Goal: Navigation & Orientation: Understand site structure

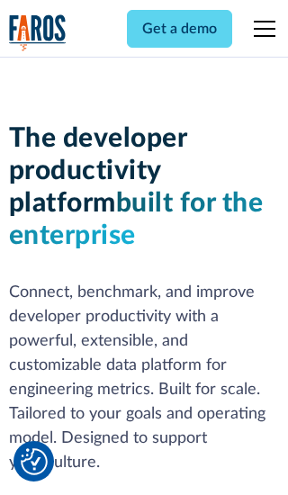
scroll to position [272, 0]
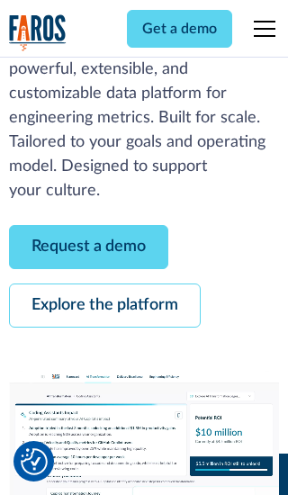
click at [88, 247] on link "Request a demo" at bounding box center [88, 247] width 159 height 44
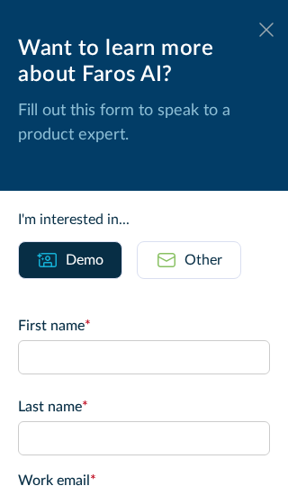
click at [267, 30] on icon at bounding box center [266, 30] width 14 height 14
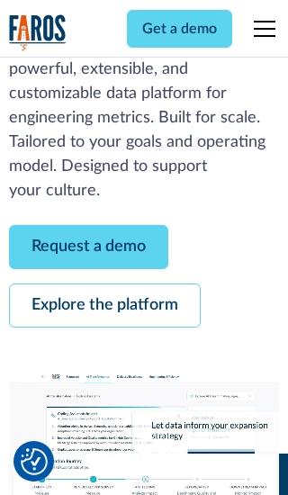
scroll to position [331, 0]
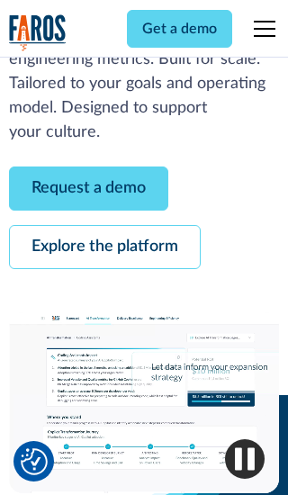
click at [104, 247] on link "Explore the platform" at bounding box center [105, 247] width 192 height 44
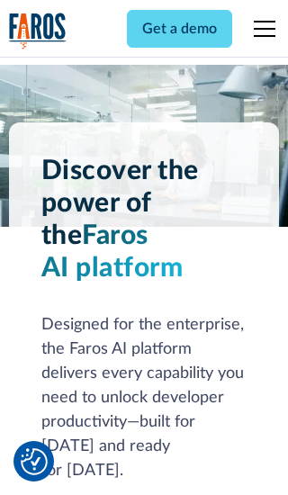
scroll to position [13535, 0]
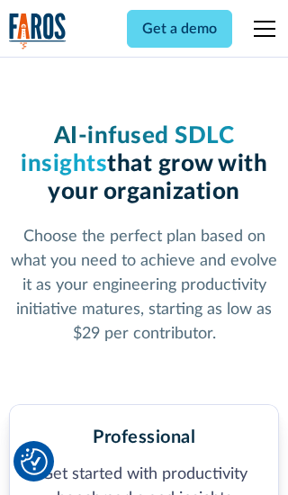
scroll to position [2798, 0]
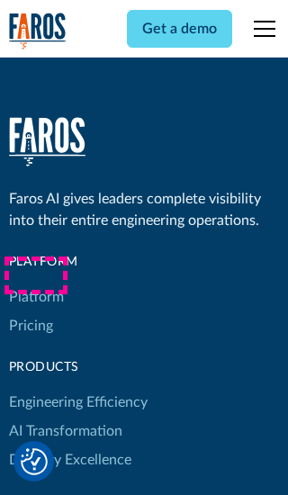
click at [35, 283] on link "Platform" at bounding box center [36, 297] width 55 height 29
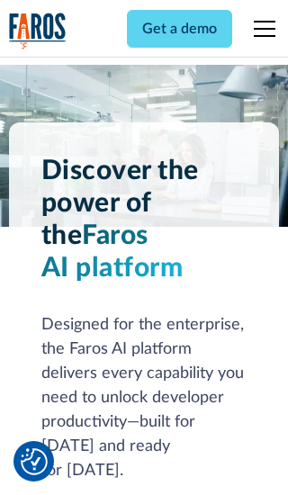
scroll to position [14113, 0]
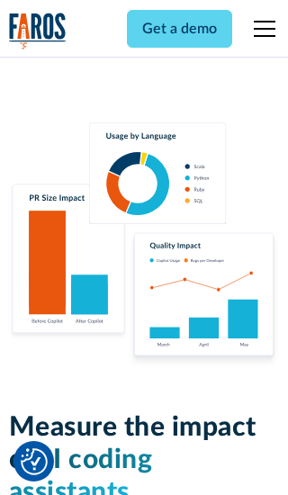
scroll to position [11140, 0]
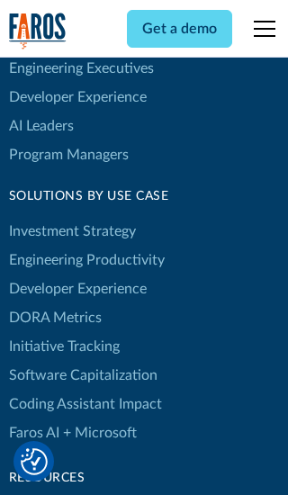
click at [54, 303] on link "DORA Metrics" at bounding box center [55, 317] width 93 height 29
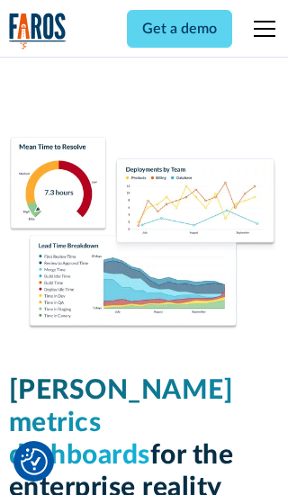
scroll to position [7893, 0]
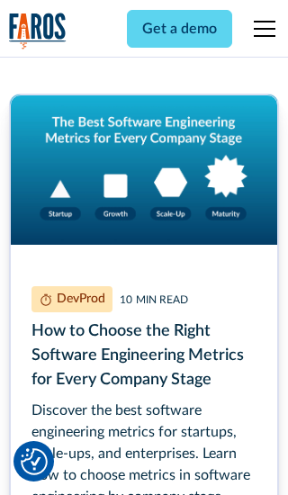
scroll to position [8074, 0]
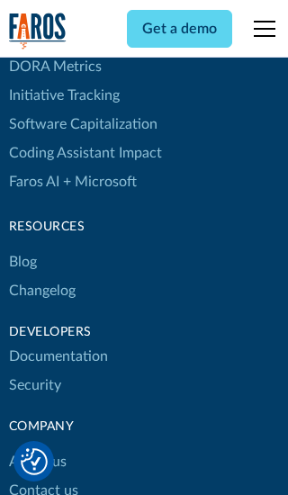
click at [41, 276] on link "Changelog" at bounding box center [42, 290] width 67 height 29
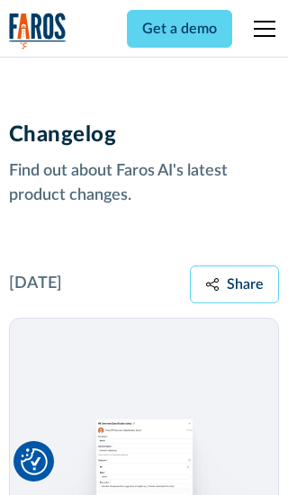
scroll to position [21760, 0]
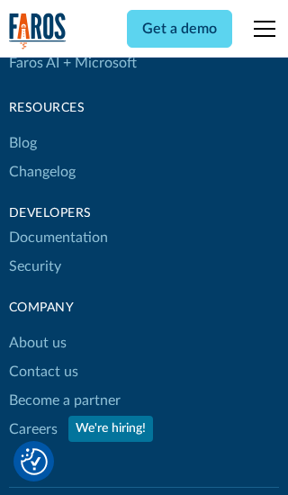
click at [37, 329] on link "About us" at bounding box center [38, 343] width 58 height 29
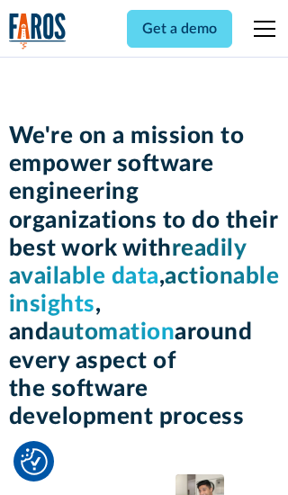
scroll to position [6218, 0]
